Goal: Information Seeking & Learning: Learn about a topic

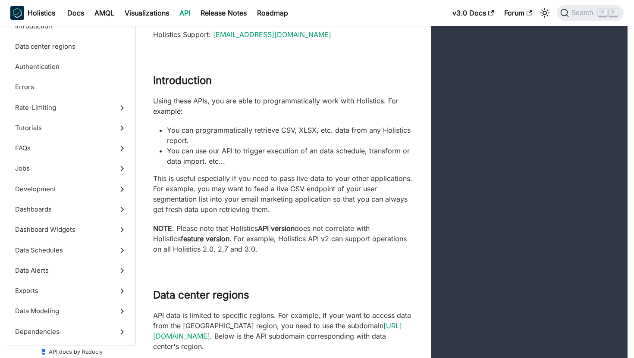
scroll to position [66, 0]
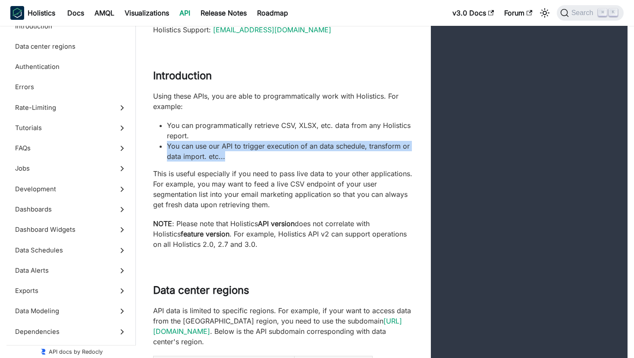
drag, startPoint x: 238, startPoint y: 159, endPoint x: 150, endPoint y: 150, distance: 88.1
click at [150, 150] on div "Using these APIs, you are able to programmatically work with Holistics. For exa…" at bounding box center [283, 170] width 295 height 159
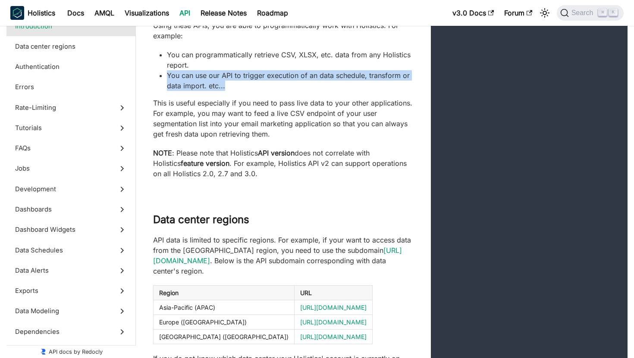
scroll to position [139, 0]
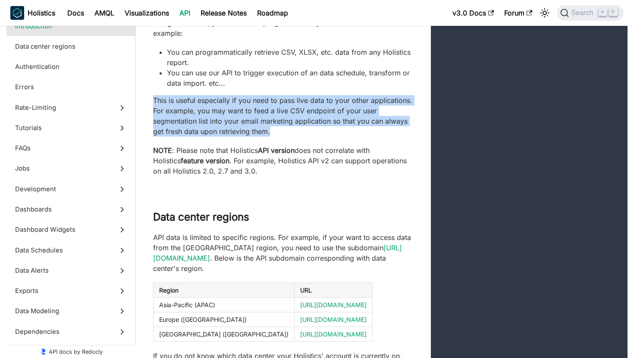
drag, startPoint x: 294, startPoint y: 131, endPoint x: 152, endPoint y: 97, distance: 146.3
click at [152, 97] on div "Using these APIs, you are able to programmatically work with Holistics. For exa…" at bounding box center [283, 97] width 295 height 159
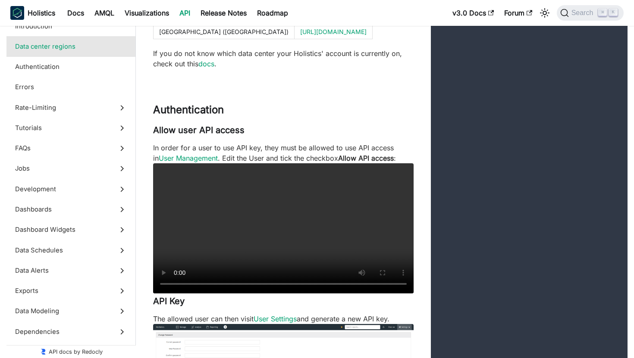
scroll to position [447, 0]
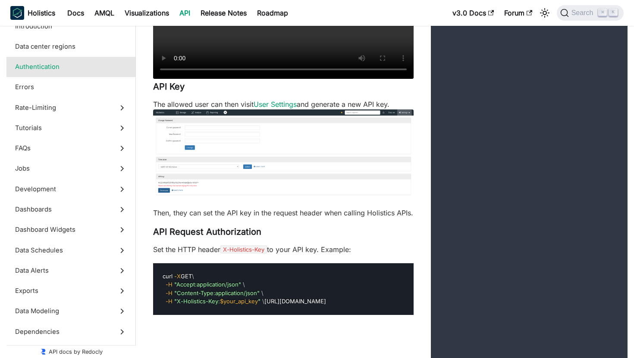
scroll to position [657, 0]
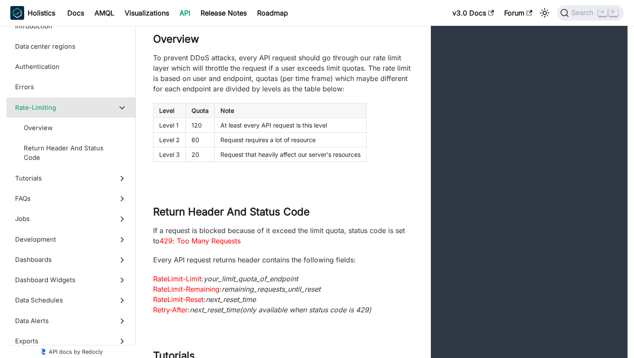
scroll to position [1871, 0]
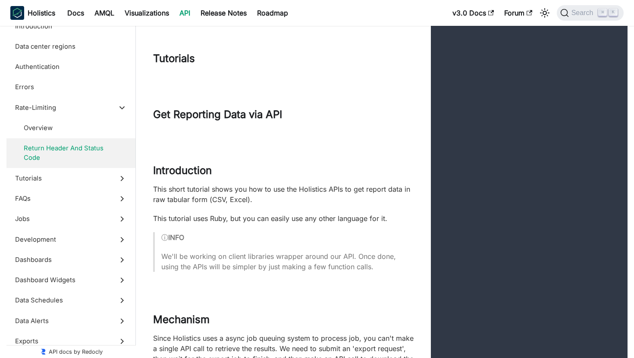
scroll to position [2165, 0]
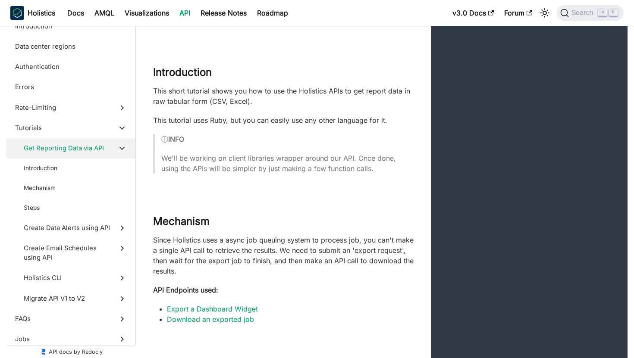
scroll to position [2262, 0]
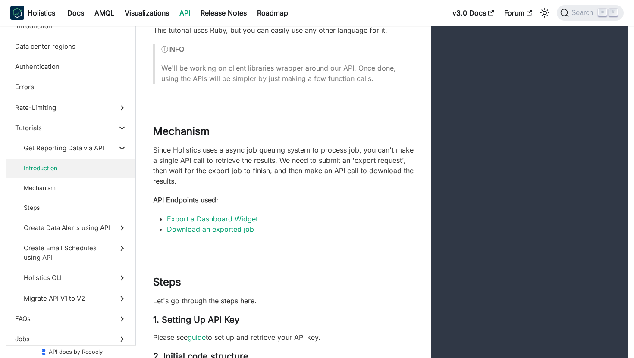
scroll to position [2356, 0]
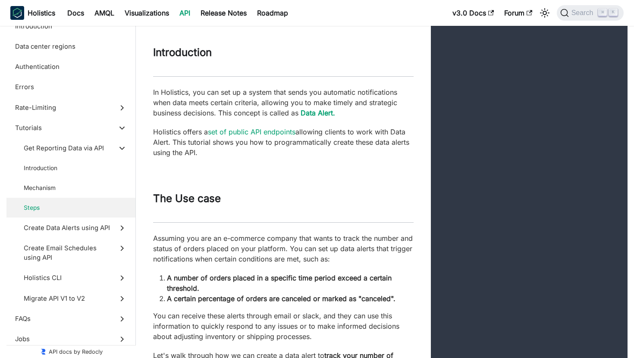
scroll to position [4364, 0]
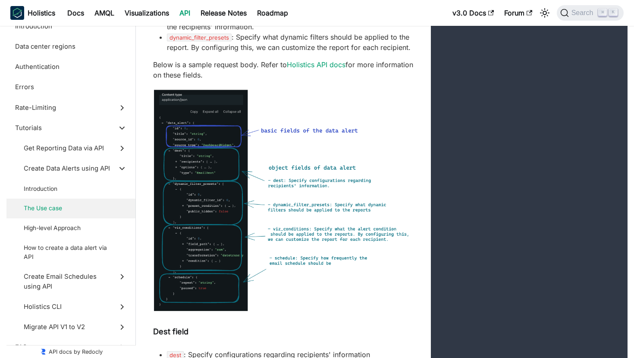
scroll to position [5168, 0]
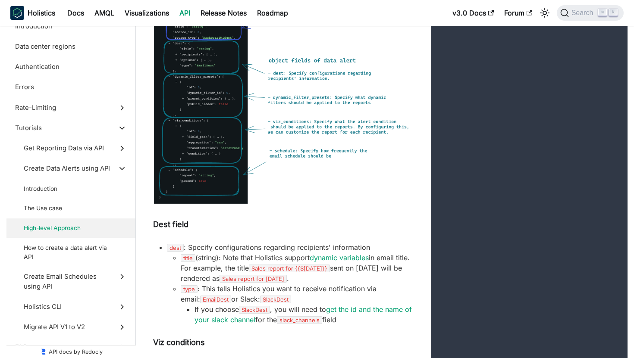
scroll to position [5274, 0]
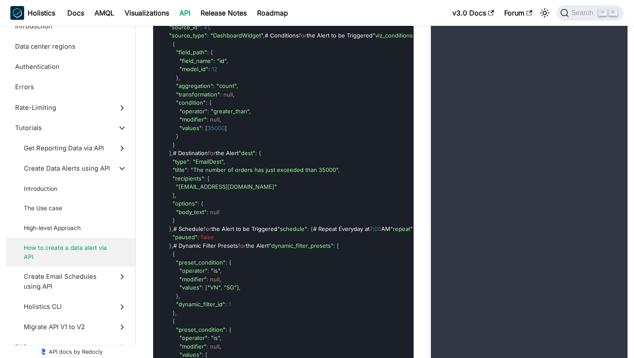
scroll to position [6875, 0]
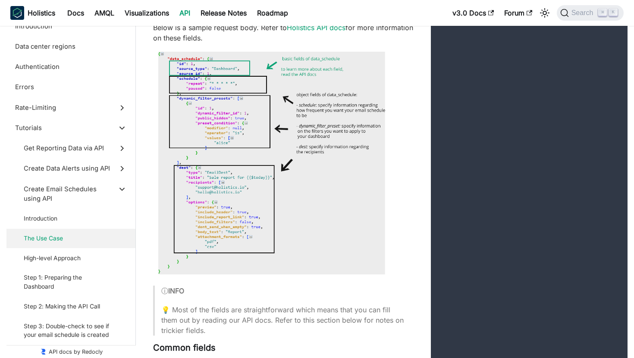
scroll to position [8393, 0]
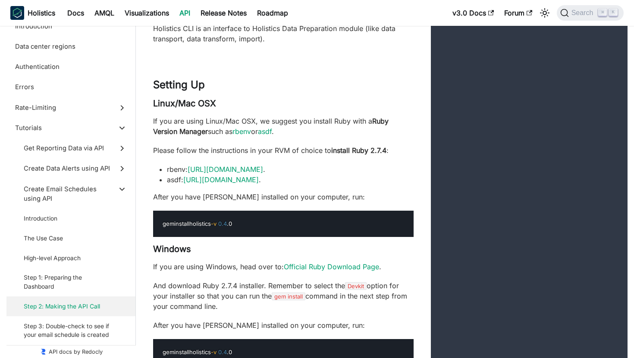
scroll to position [10030, 0]
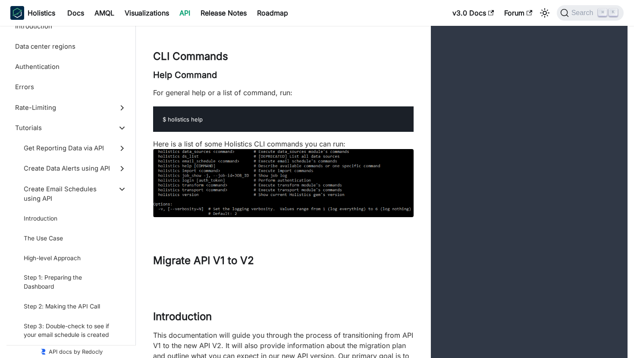
scroll to position [10820, 0]
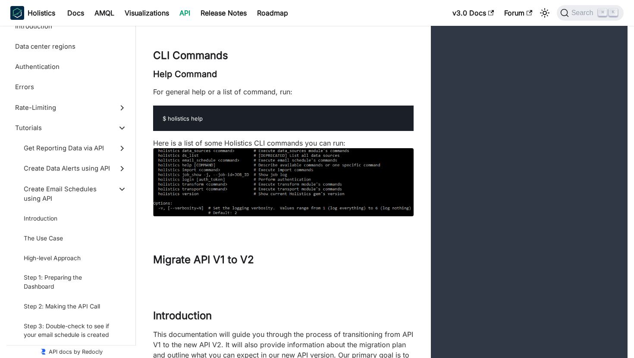
drag, startPoint x: 273, startPoint y: 168, endPoint x: 145, endPoint y: 152, distance: 129.4
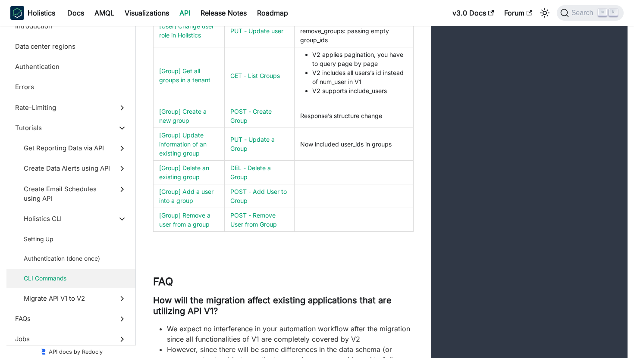
scroll to position [11906, 0]
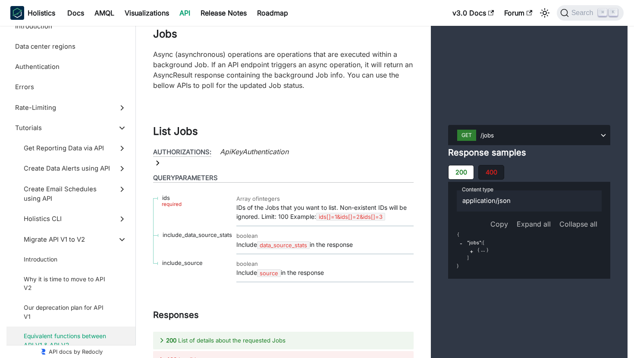
scroll to position [12755, 0]
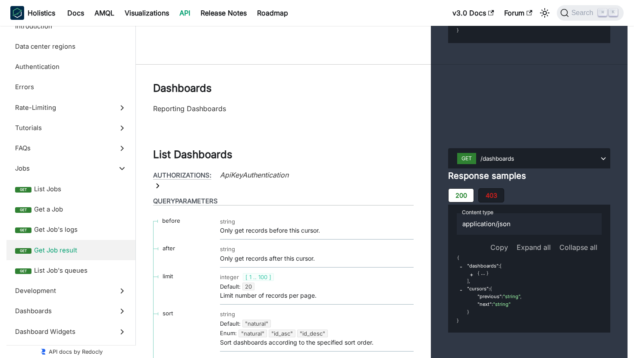
scroll to position [14774, 0]
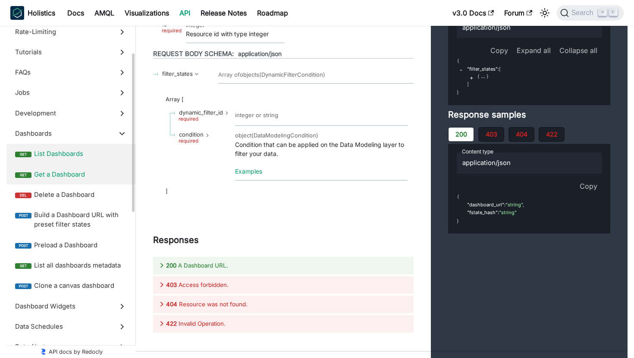
scroll to position [81, 0]
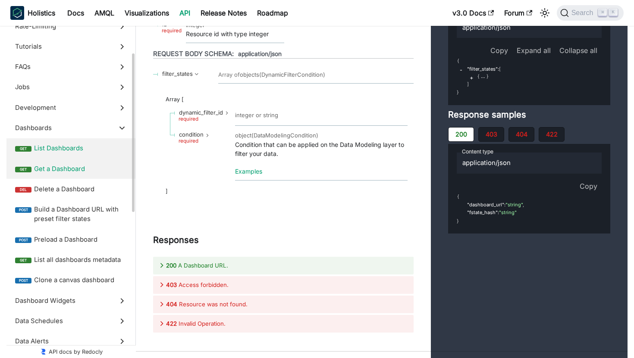
click at [85, 171] on span "Get a Dashboard" at bounding box center [80, 168] width 93 height 9
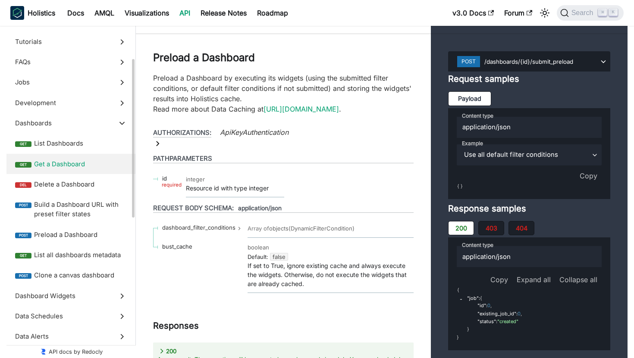
scroll to position [91, 0]
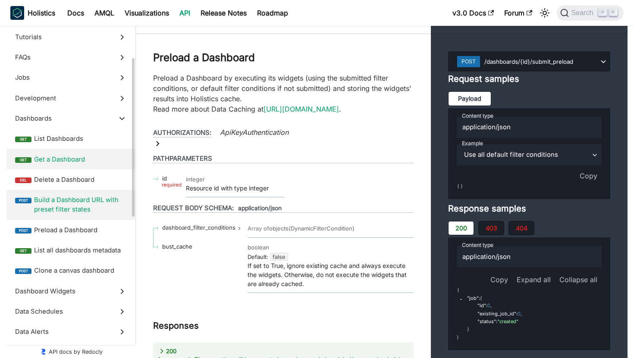
click at [99, 207] on span "Build a Dashboard URL with preset filter states" at bounding box center [80, 204] width 93 height 19
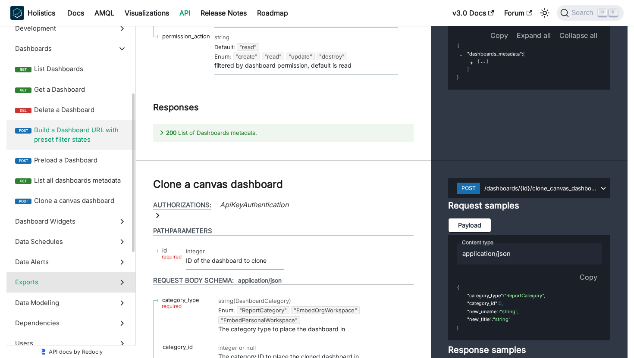
scroll to position [169, 0]
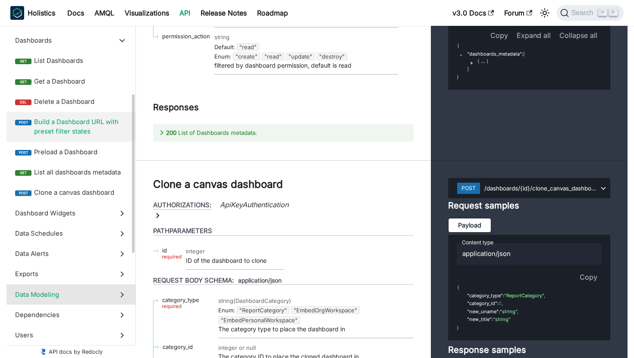
click at [74, 291] on span "Data Modeling" at bounding box center [62, 294] width 95 height 9
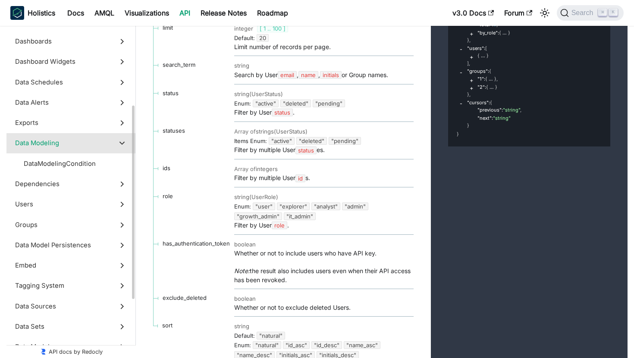
scroll to position [164, 0]
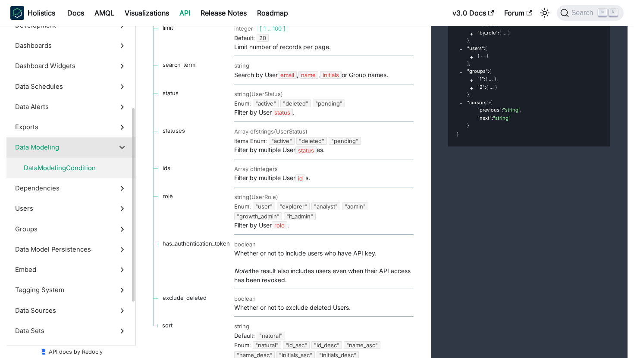
click at [77, 169] on span "DataModelingCondition" at bounding box center [67, 167] width 87 height 9
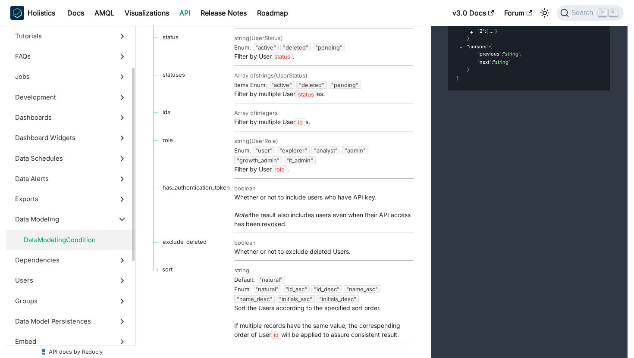
scroll to position [91, 0]
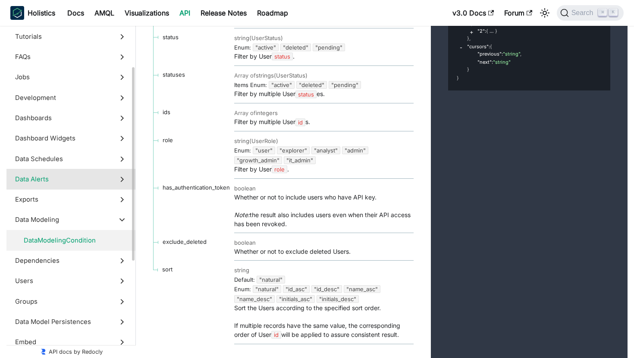
click at [62, 178] on span "Data Alerts" at bounding box center [62, 179] width 95 height 9
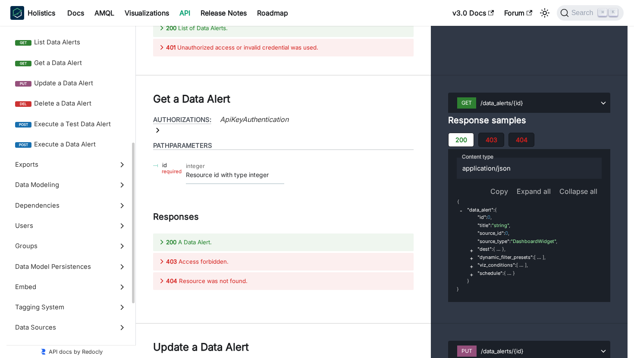
scroll to position [269, 0]
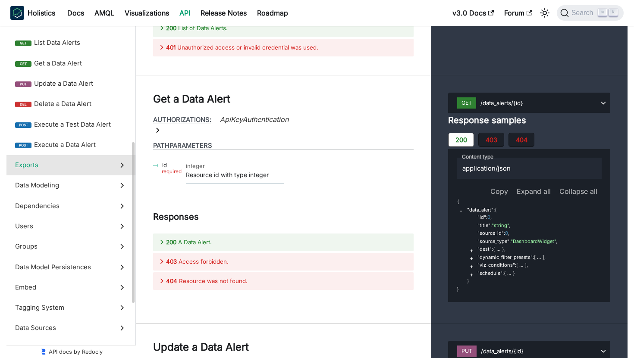
click at [50, 172] on label "Exports" at bounding box center [70, 165] width 129 height 20
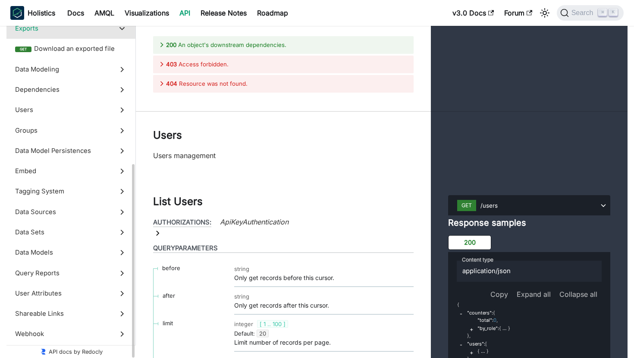
scroll to position [262, 0]
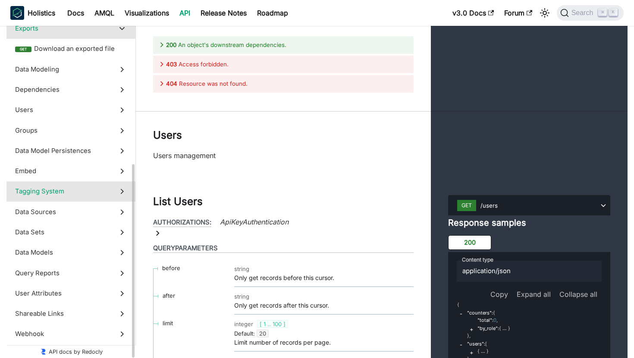
click at [64, 196] on span "Tagging System" at bounding box center [62, 191] width 95 height 9
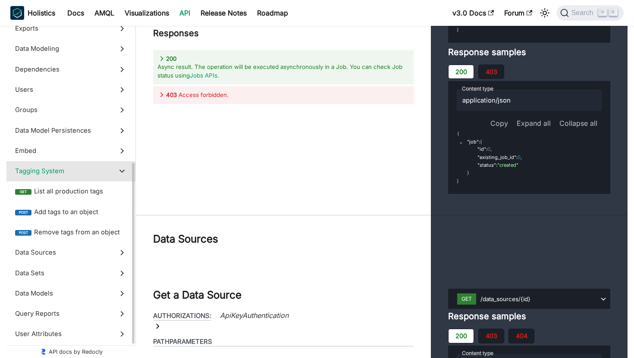
scroll to position [303, 0]
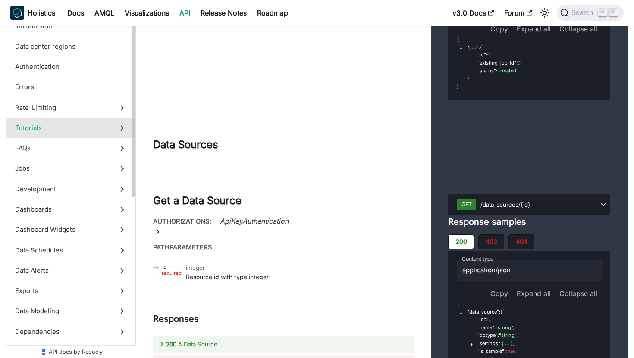
click at [72, 128] on span "Tutorials" at bounding box center [62, 127] width 95 height 9
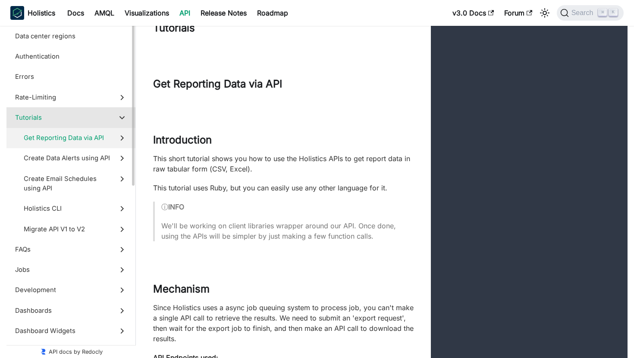
scroll to position [11, 0]
click at [77, 141] on span "Get Reporting Data via API" at bounding box center [67, 136] width 87 height 9
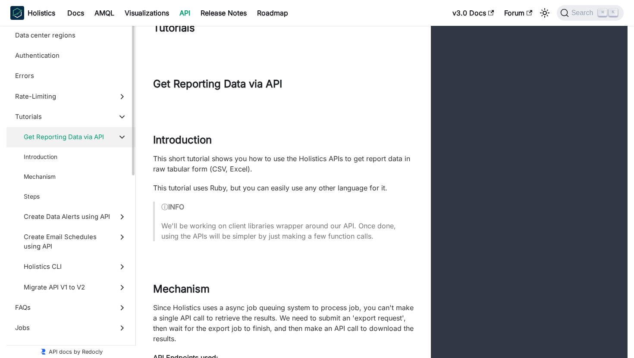
scroll to position [2252, 0]
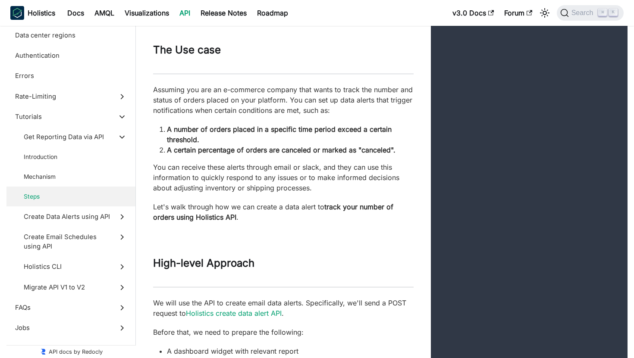
scroll to position [4604, 0]
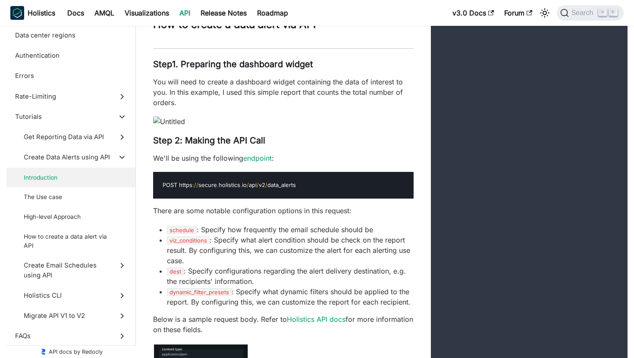
scroll to position [4919, 0]
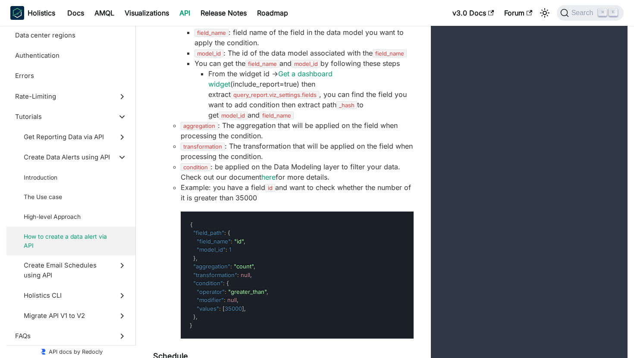
scroll to position [5602, 0]
